Goal: Find specific page/section: Find specific page/section

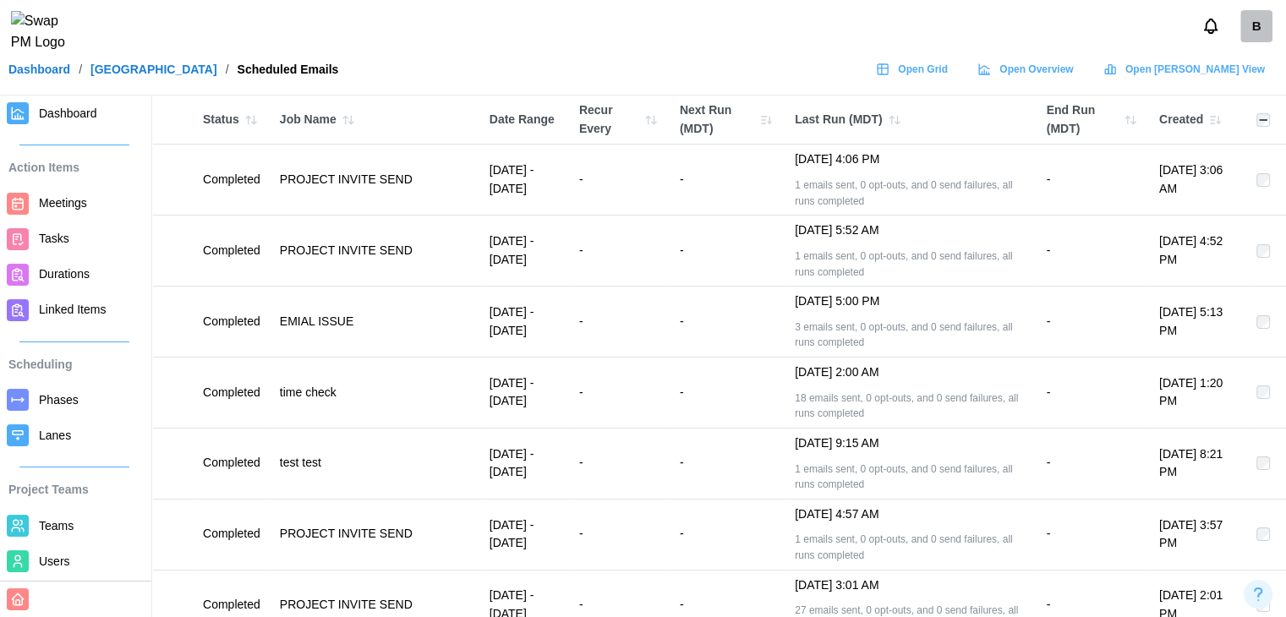
drag, startPoint x: 269, startPoint y: 91, endPoint x: 621, endPoint y: 8, distance: 361.6
click at [621, 8] on div "B" at bounding box center [643, 26] width 1286 height 52
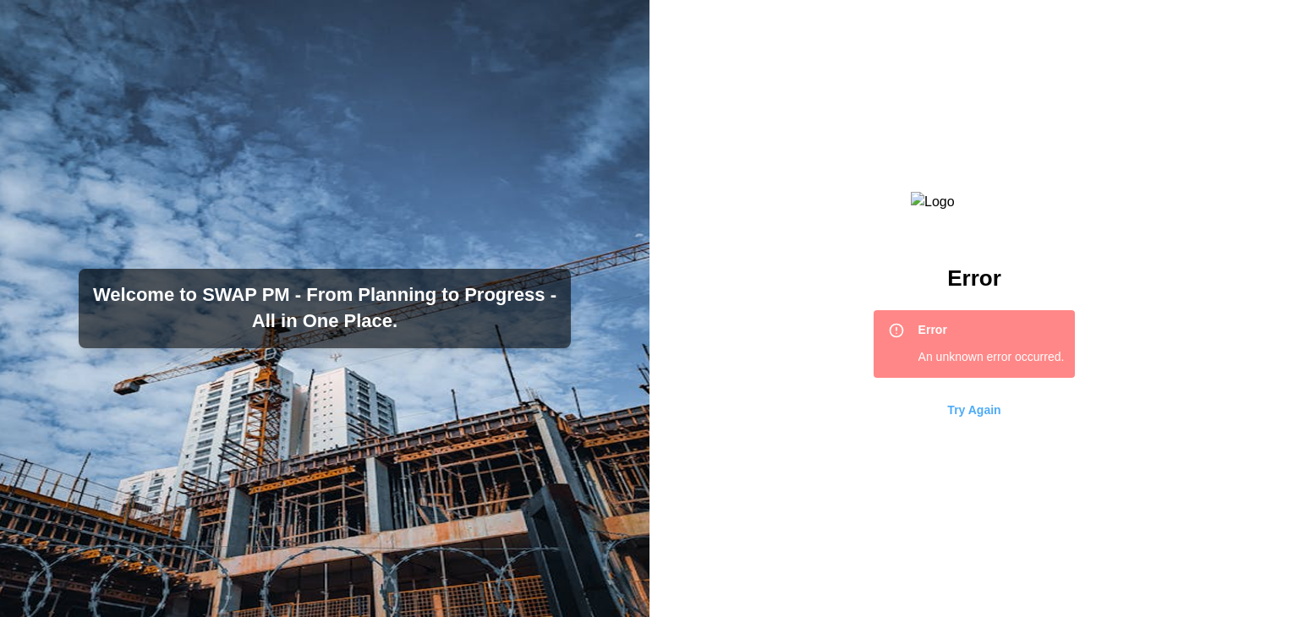
click at [959, 425] on span "Try Again" at bounding box center [973, 410] width 53 height 29
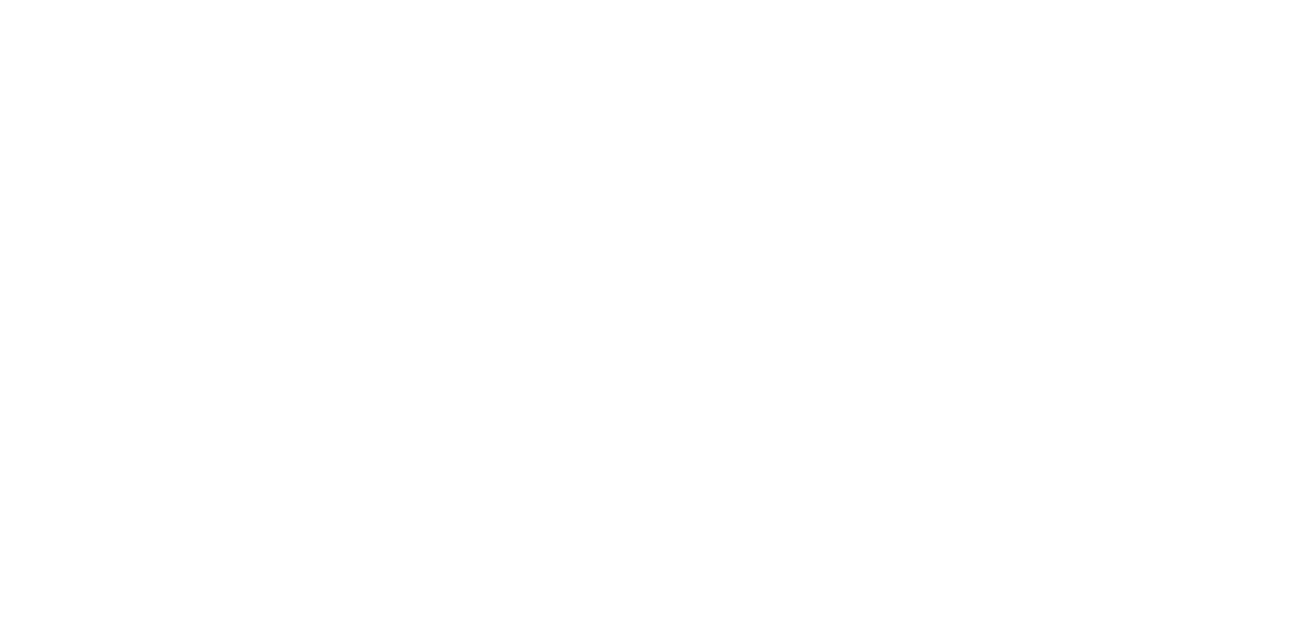
click at [670, 0] on html at bounding box center [649, 0] width 1299 height 0
click at [209, 0] on html at bounding box center [649, 0] width 1299 height 0
click at [338, 0] on html at bounding box center [649, 0] width 1299 height 0
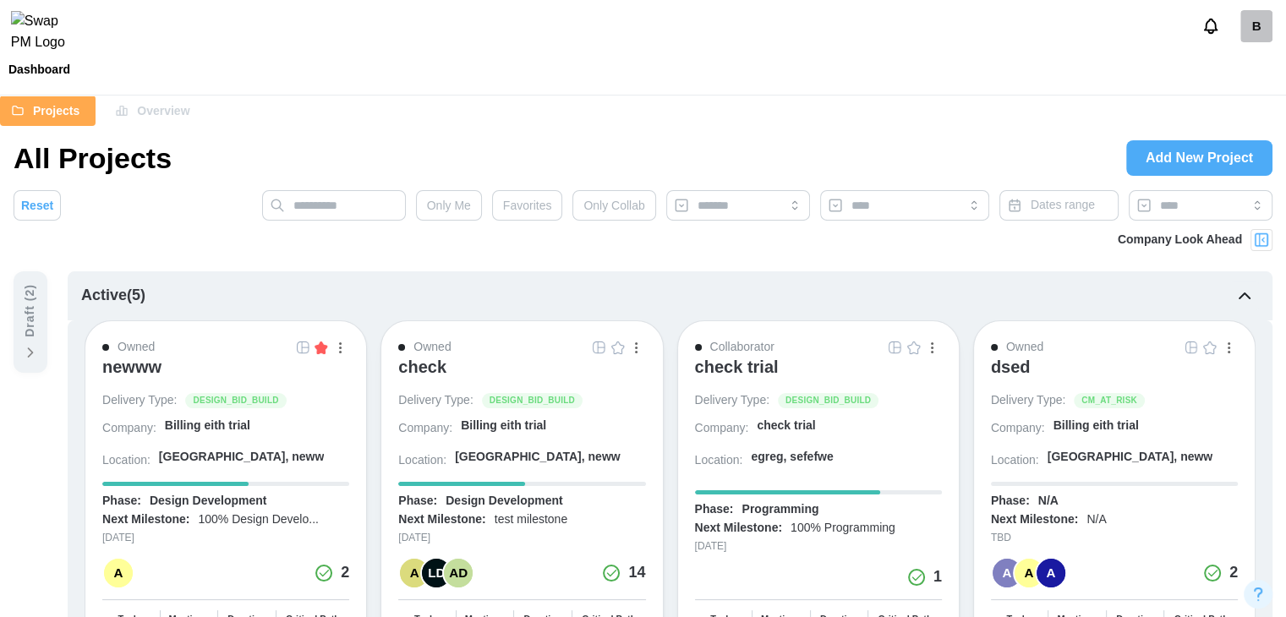
click at [654, 123] on div "Projects Overview" at bounding box center [643, 111] width 1286 height 30
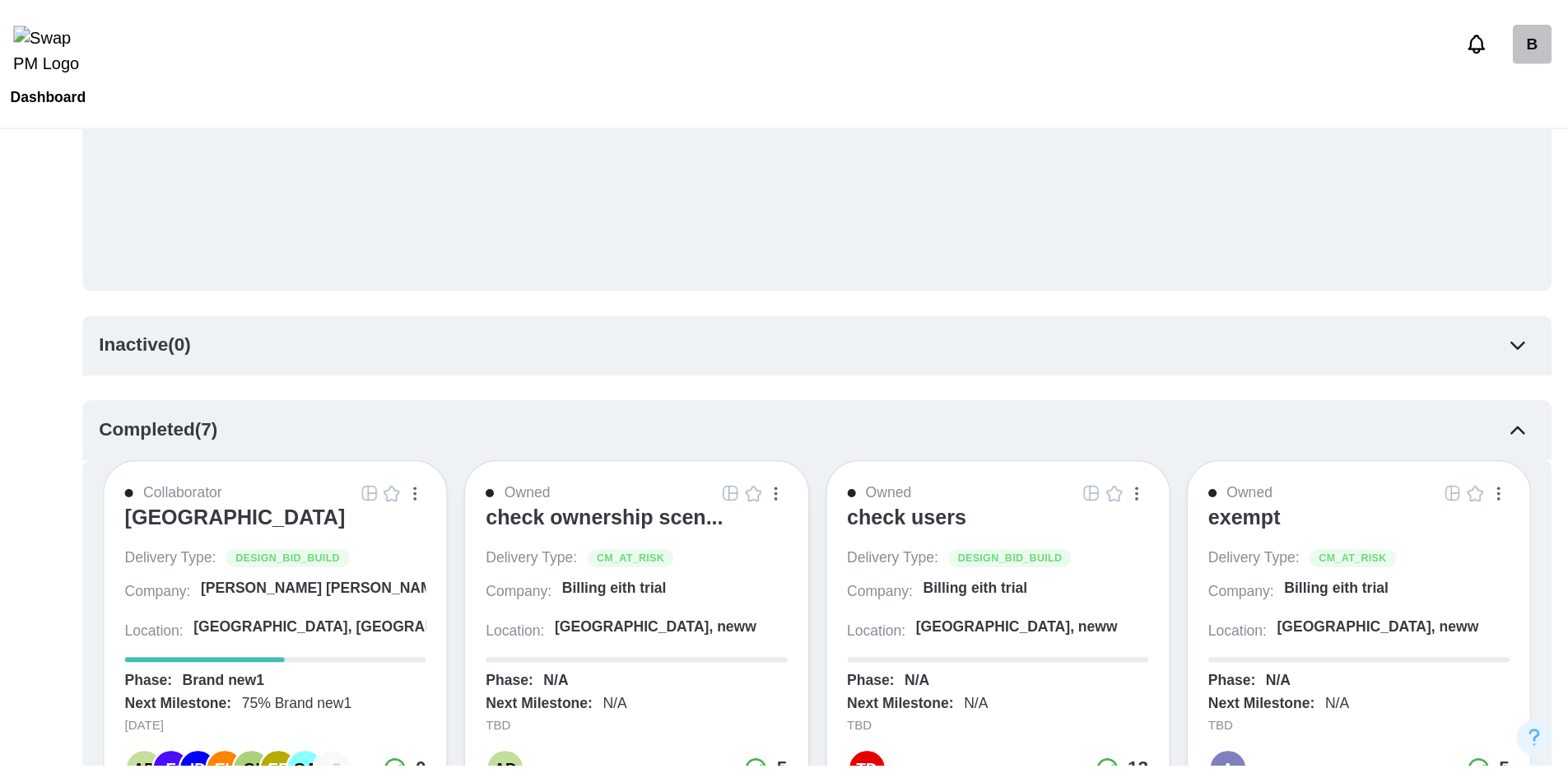
scroll to position [988, 0]
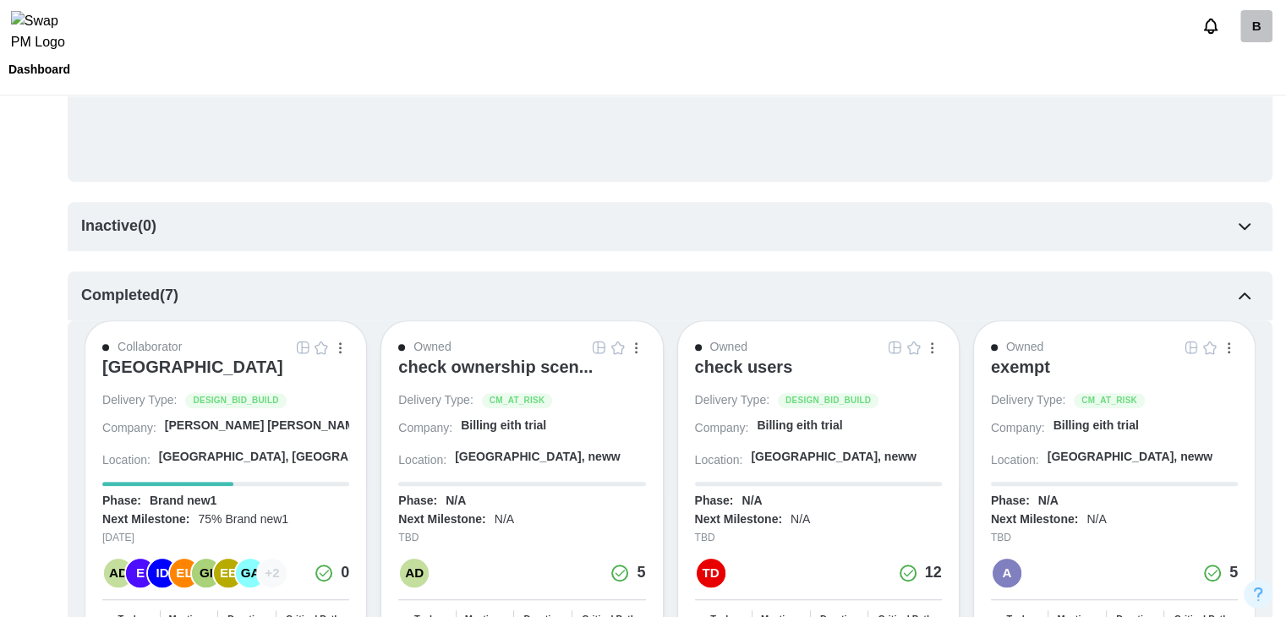
click at [252, 374] on div "ALTRU SPORTS COMPLEX" at bounding box center [192, 367] width 181 height 20
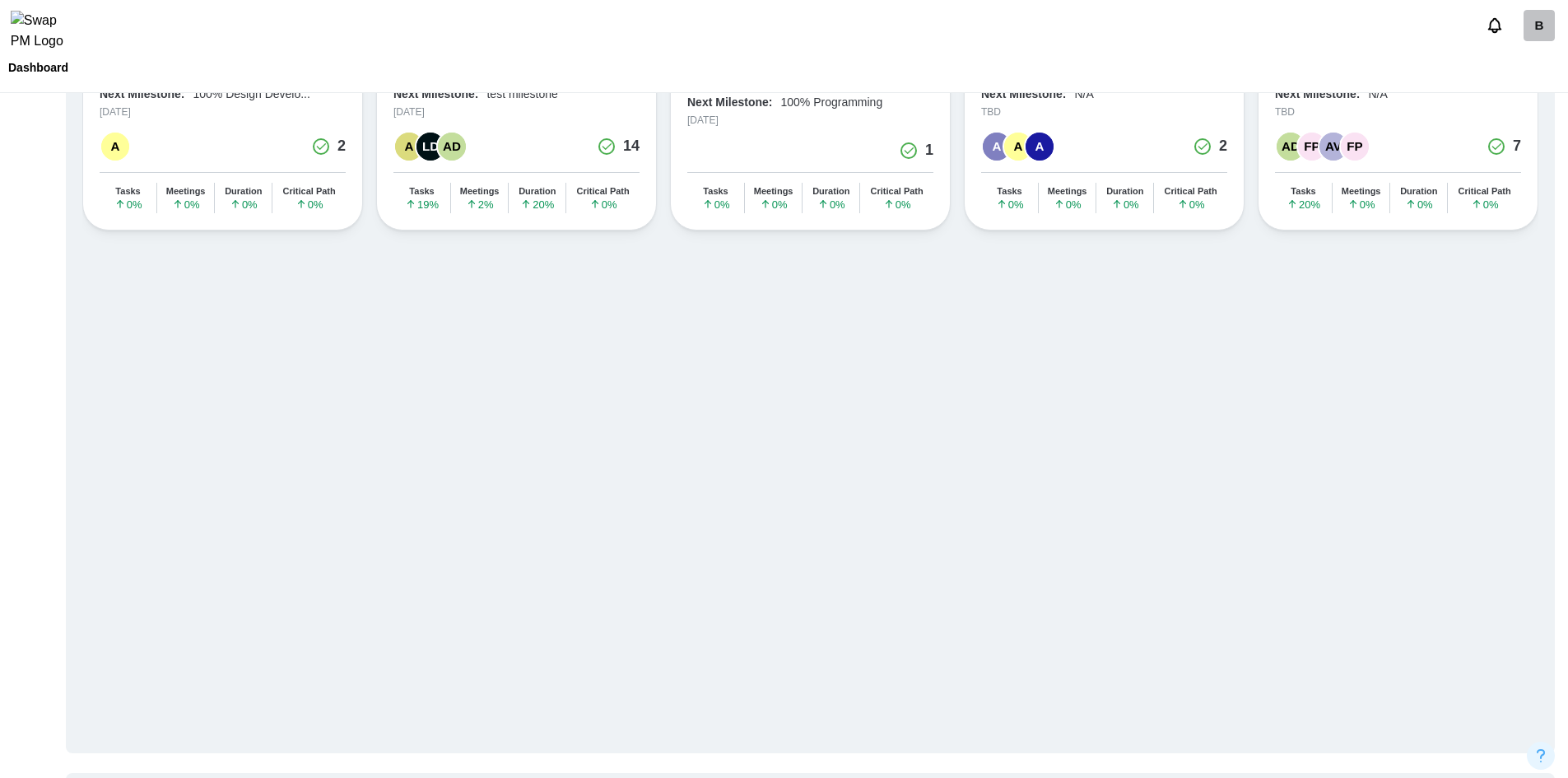
scroll to position [0, 0]
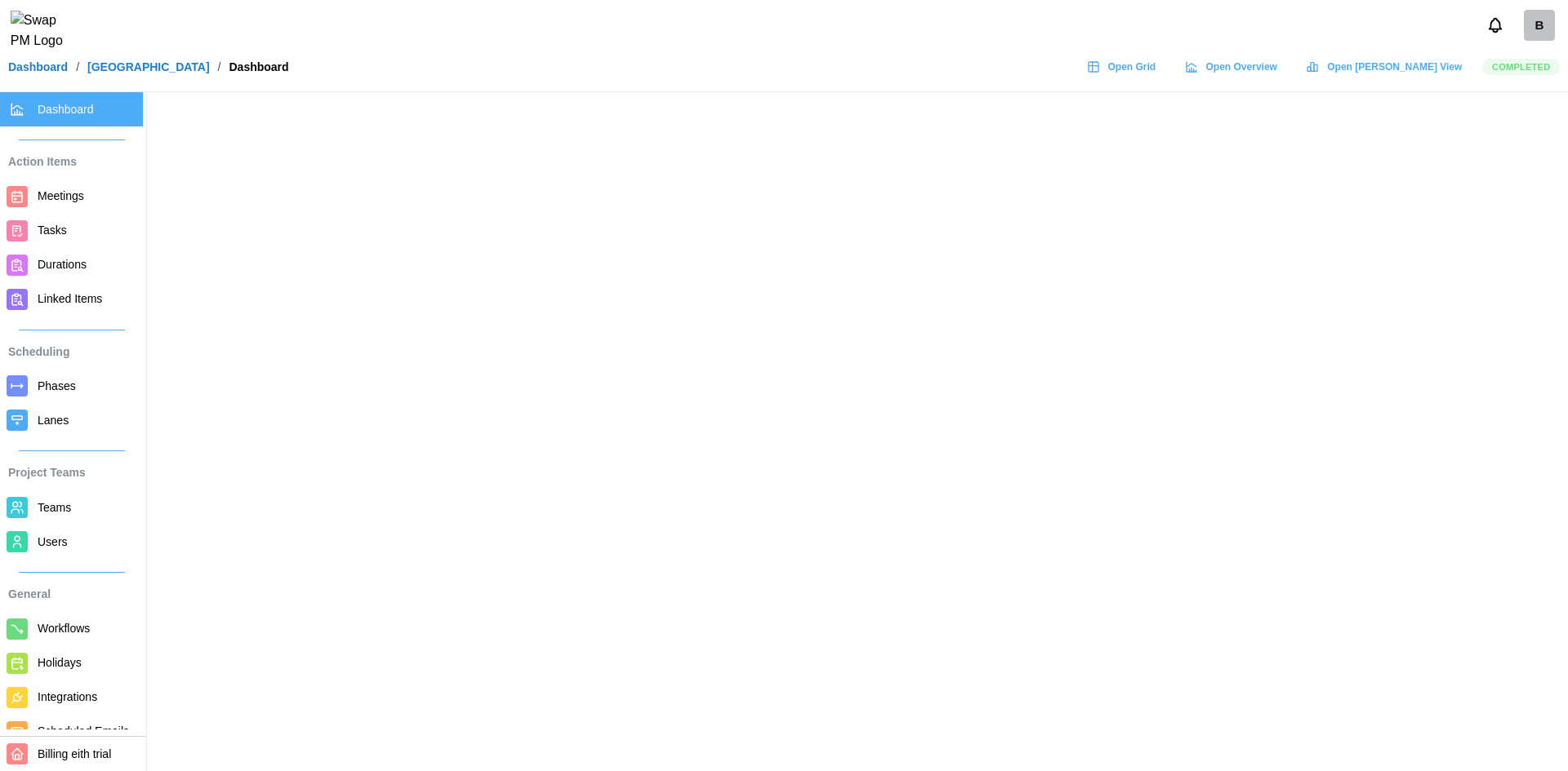
click at [45, 202] on span "Meetings" at bounding box center [61, 196] width 46 height 14
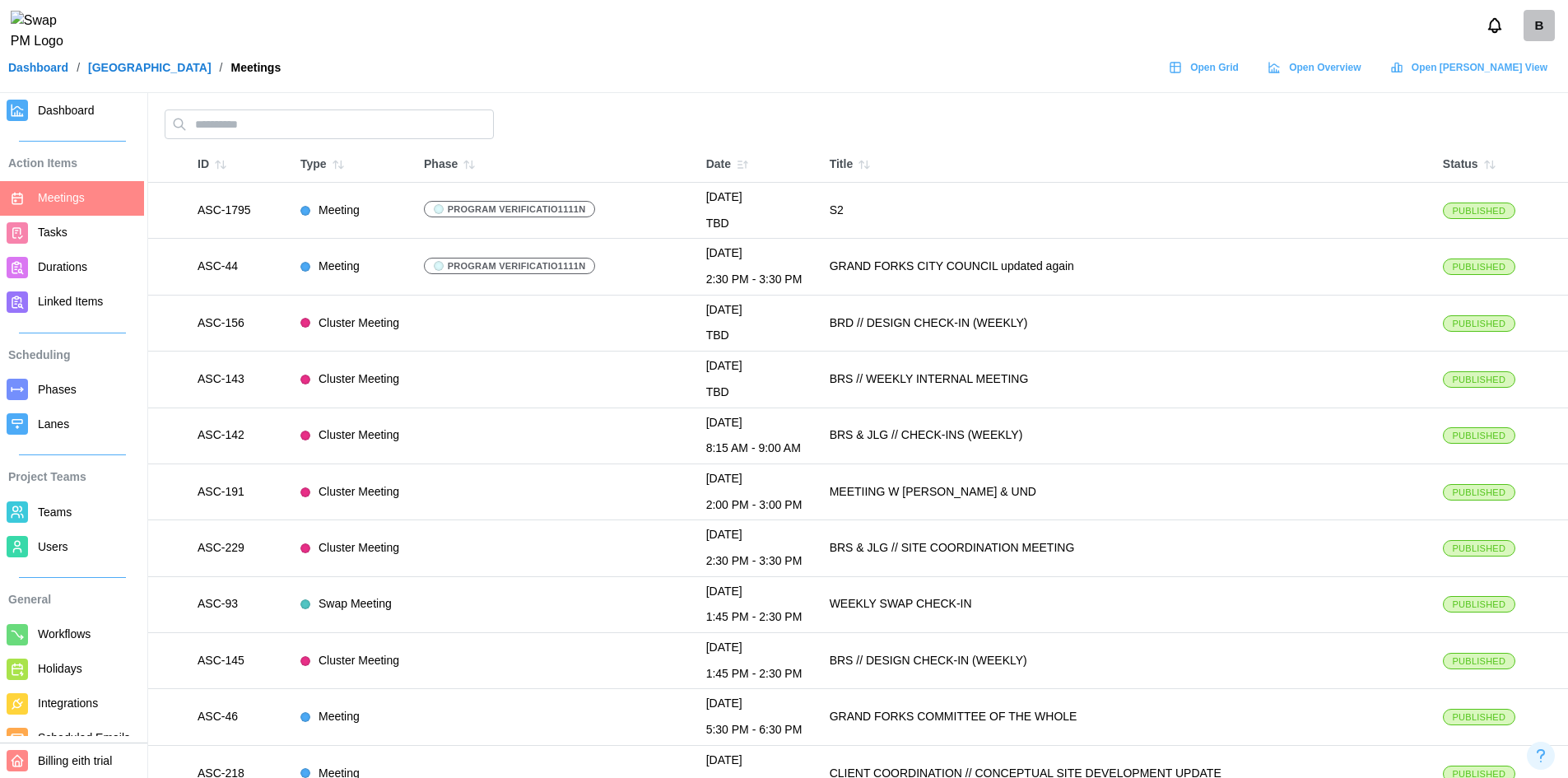
click at [1239, 79] on span "Open Grid" at bounding box center [1215, 68] width 49 height 23
